Goal: Find specific page/section

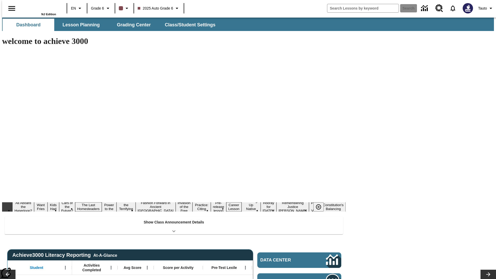
type input "-1"
click at [79, 25] on span "Lesson Planning" at bounding box center [81, 25] width 37 height 6
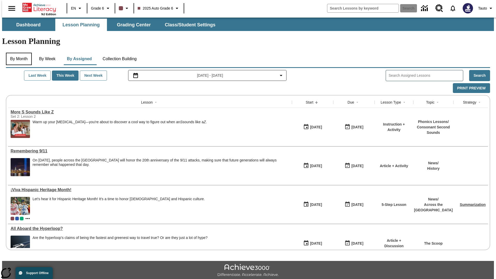
click at [17, 53] on button "By Month" at bounding box center [19, 59] width 26 height 12
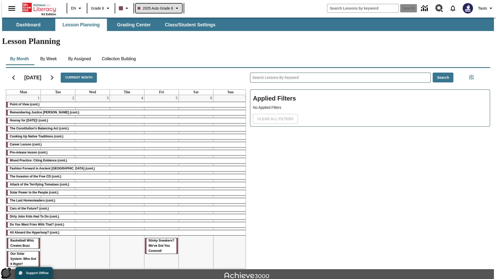
click at [158, 8] on span "2025 Auto Grade 6" at bounding box center [156, 8] width 36 height 5
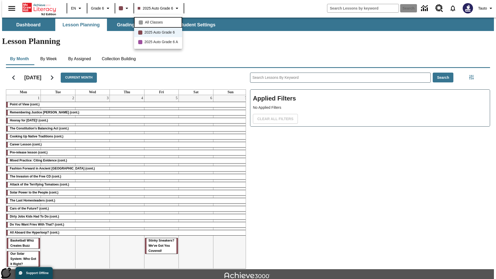
click at [159, 22] on span "All Classes" at bounding box center [154, 22] width 18 height 5
